Goal: Find specific page/section: Find specific page/section

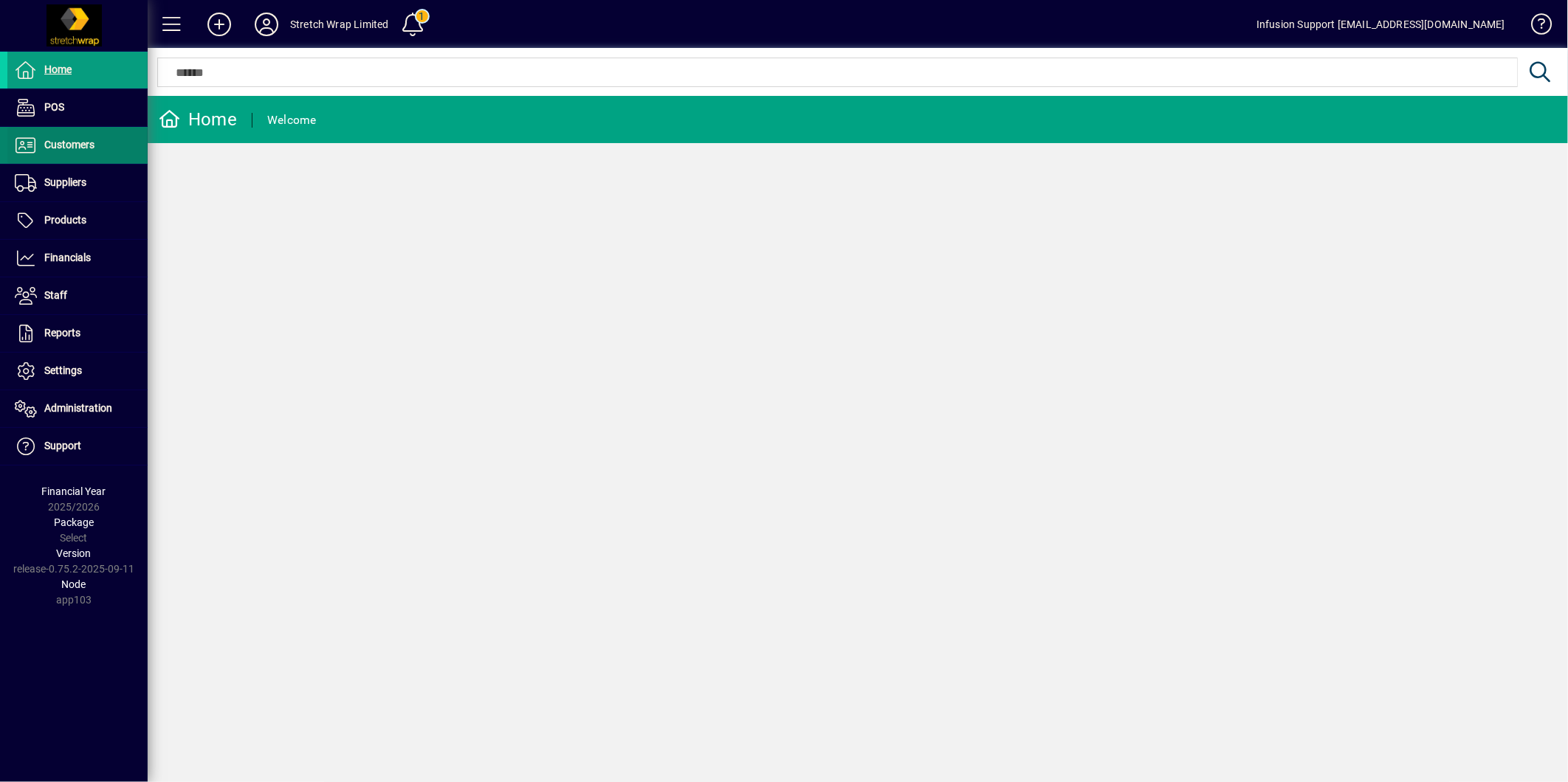
click at [94, 150] on span at bounding box center [77, 145] width 140 height 35
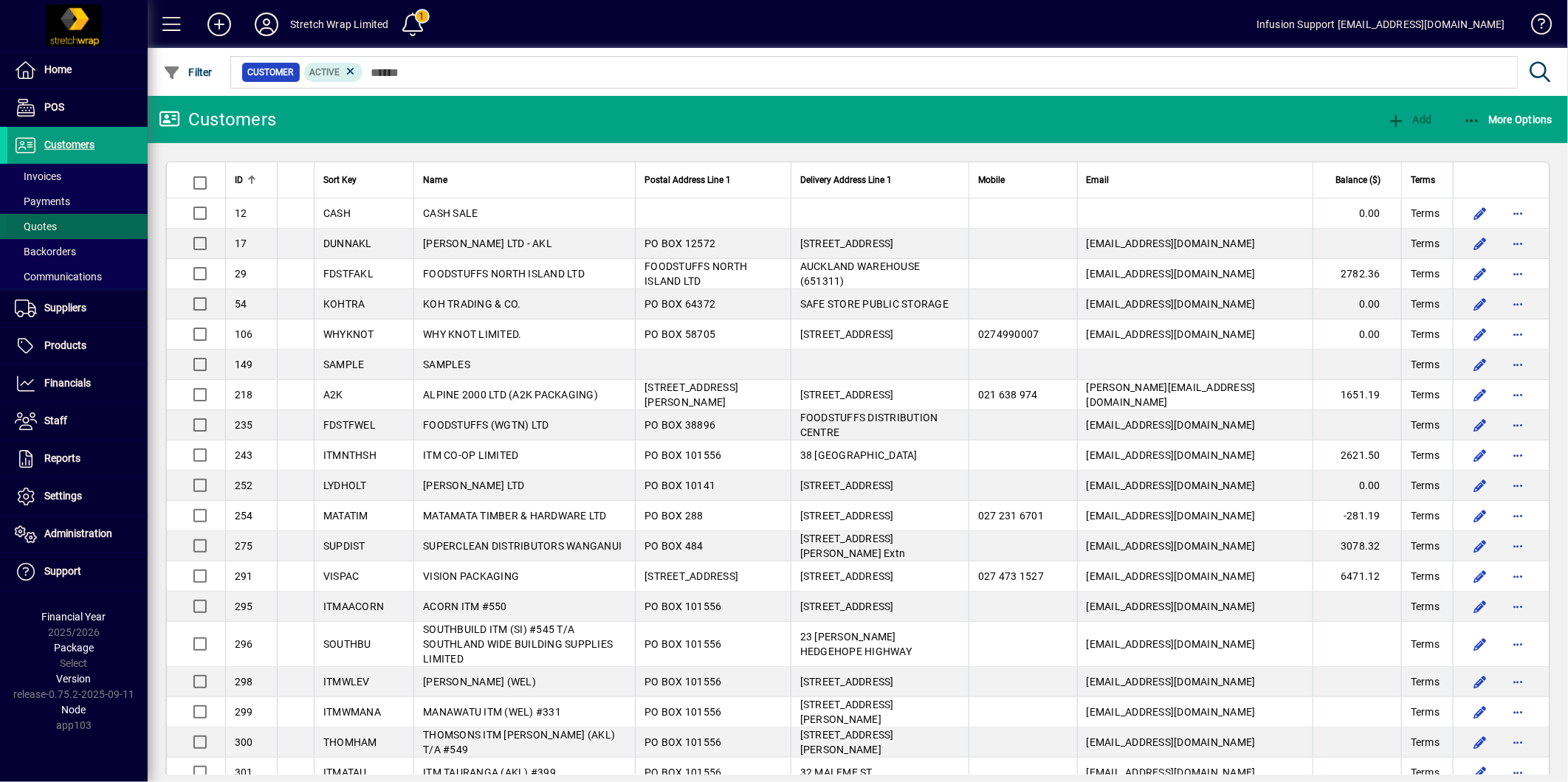
click at [63, 225] on span at bounding box center [77, 226] width 140 height 35
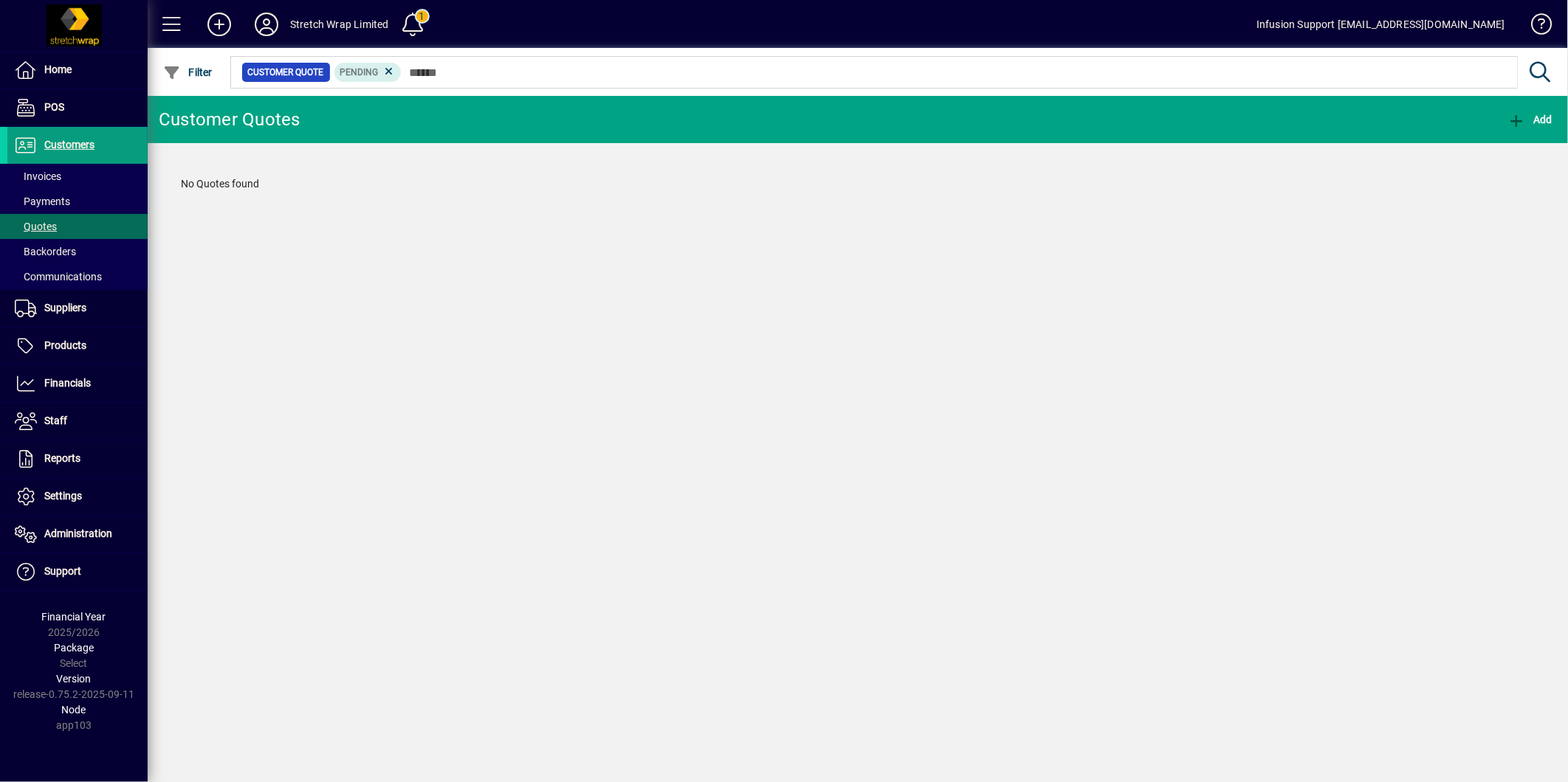
click at [271, 21] on icon at bounding box center [266, 24] width 30 height 24
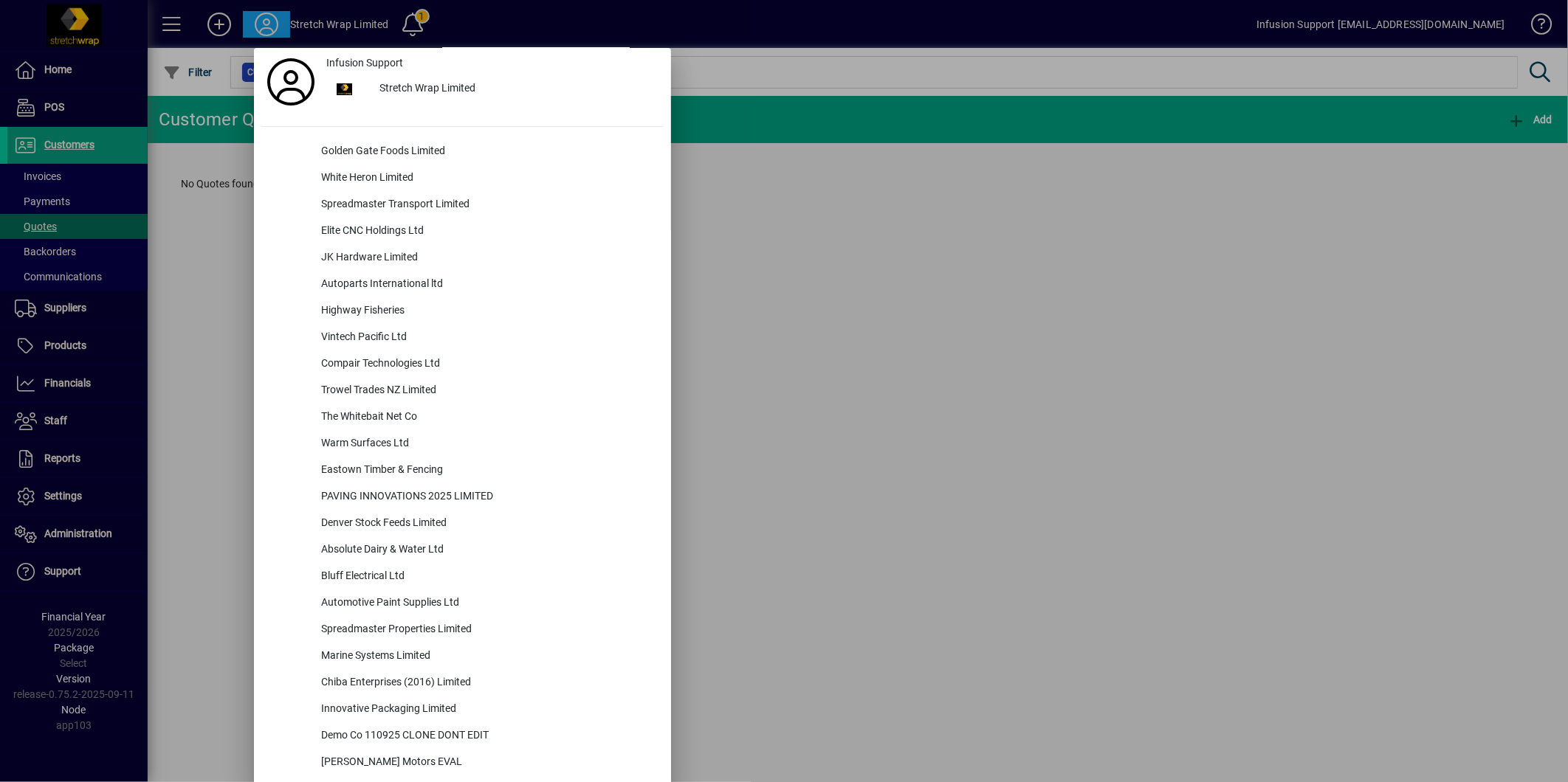
scroll to position [4384, 0]
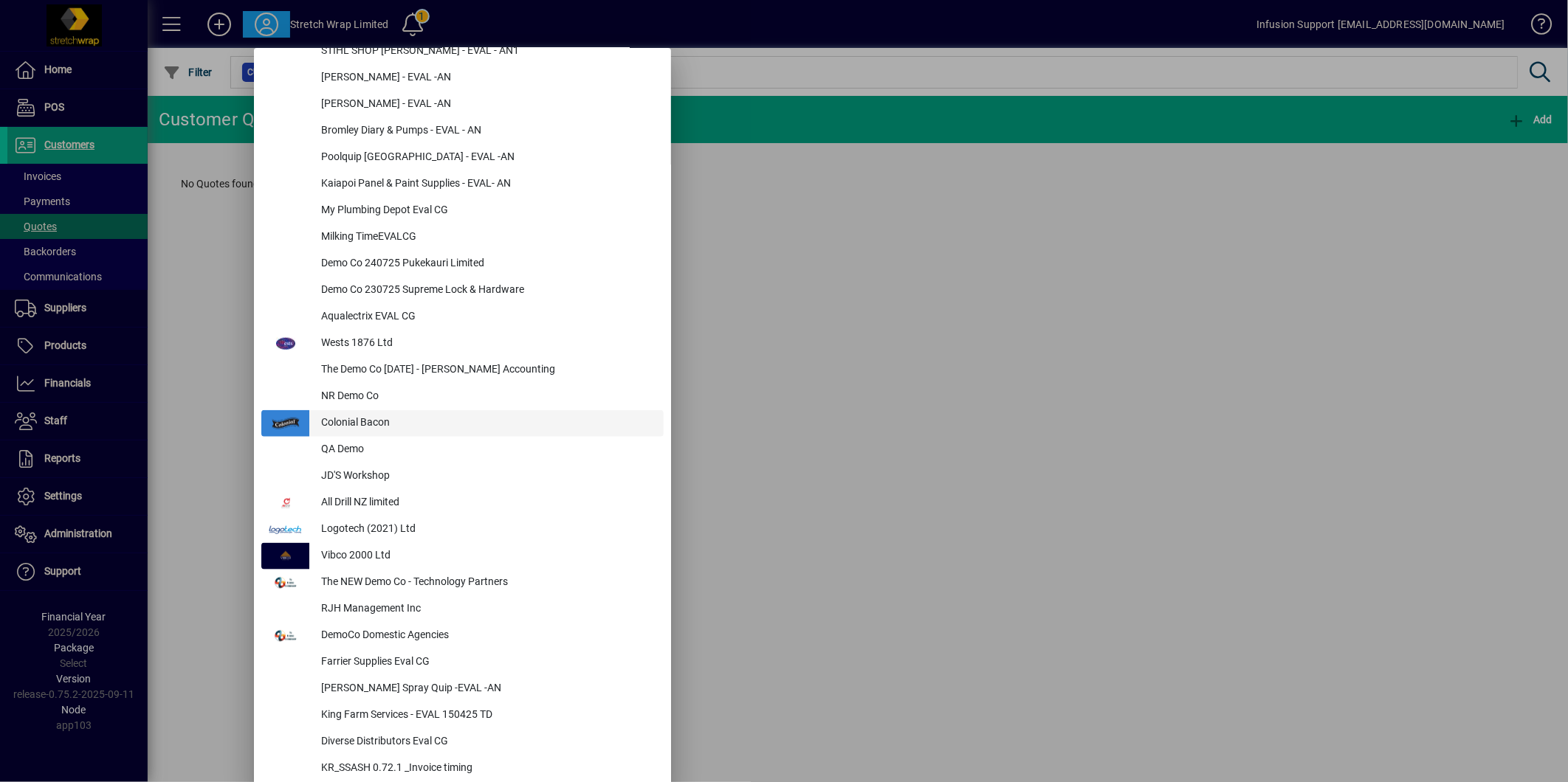
click at [364, 416] on div "Colonial Bacon" at bounding box center [486, 423] width 354 height 26
